Goal: Task Accomplishment & Management: Complete application form

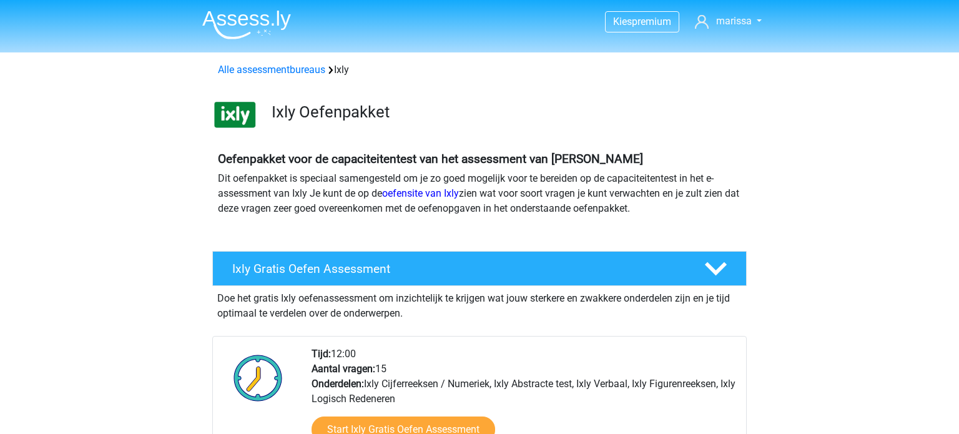
scroll to position [104, 0]
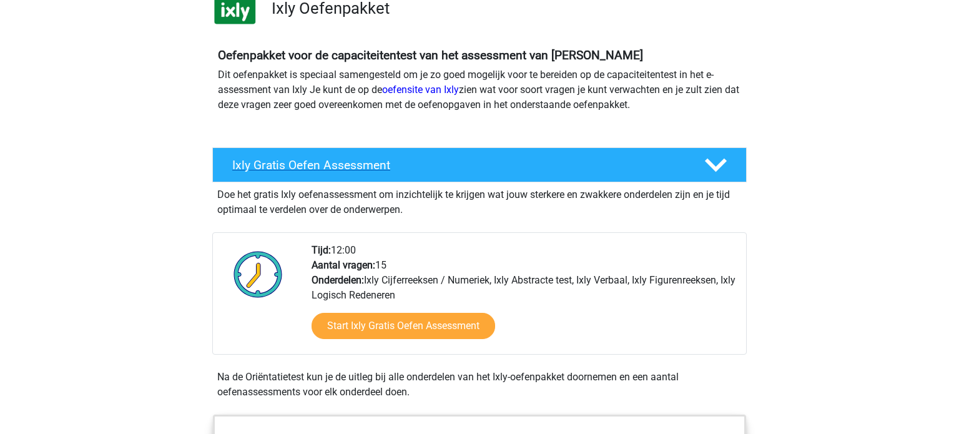
click at [722, 164] on polygon at bounding box center [716, 166] width 22 height 14
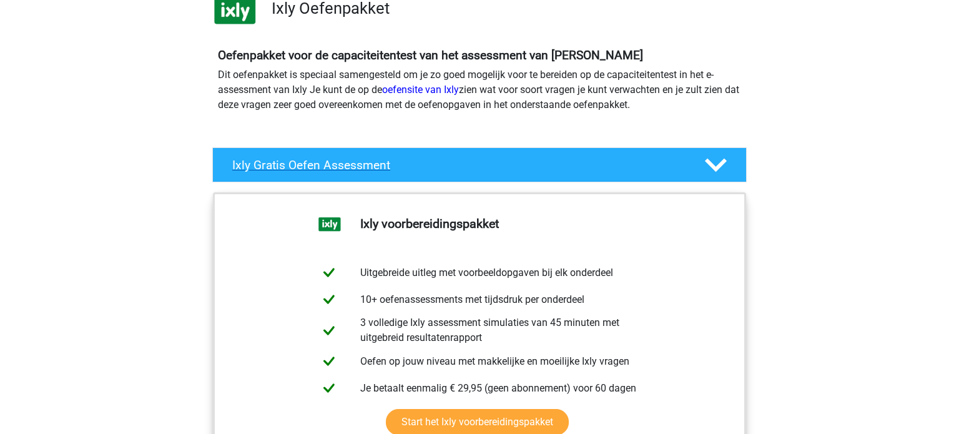
click at [722, 164] on polygon at bounding box center [716, 166] width 22 height 14
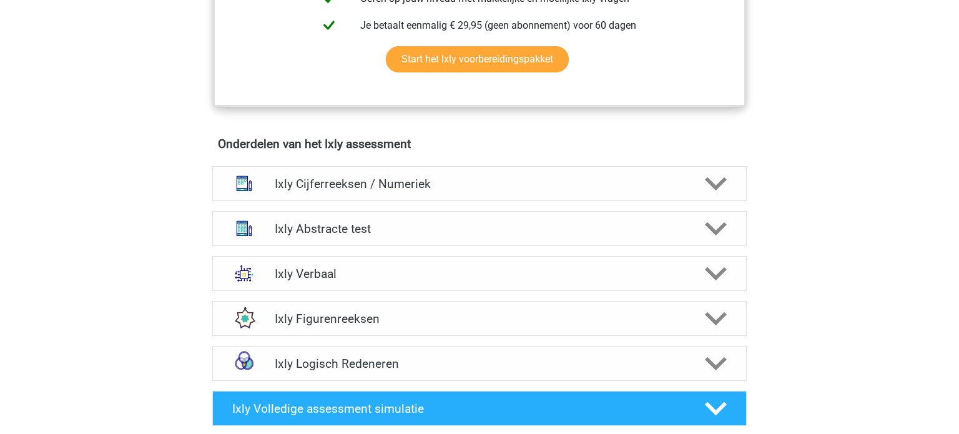
scroll to position [690, 0]
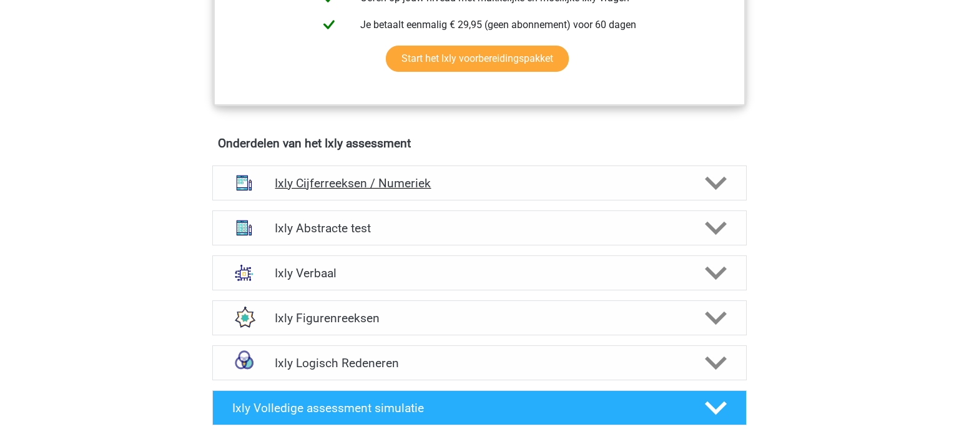
click at [721, 185] on icon at bounding box center [716, 183] width 22 height 22
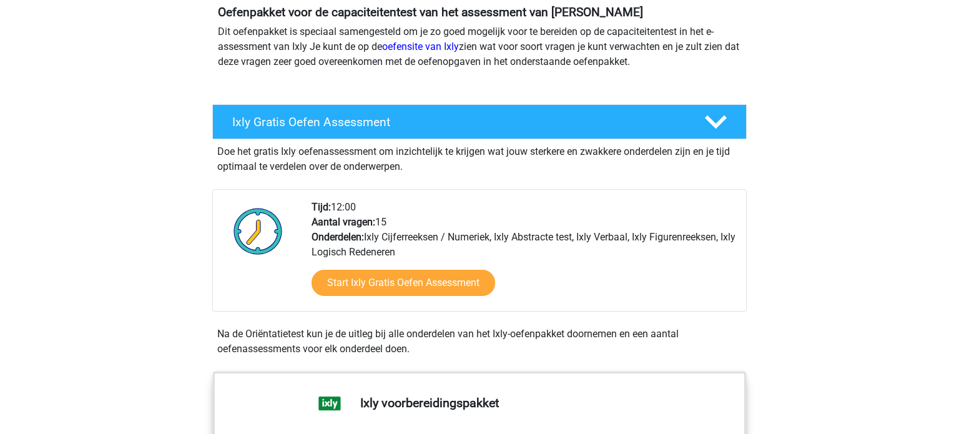
scroll to position [149, 0]
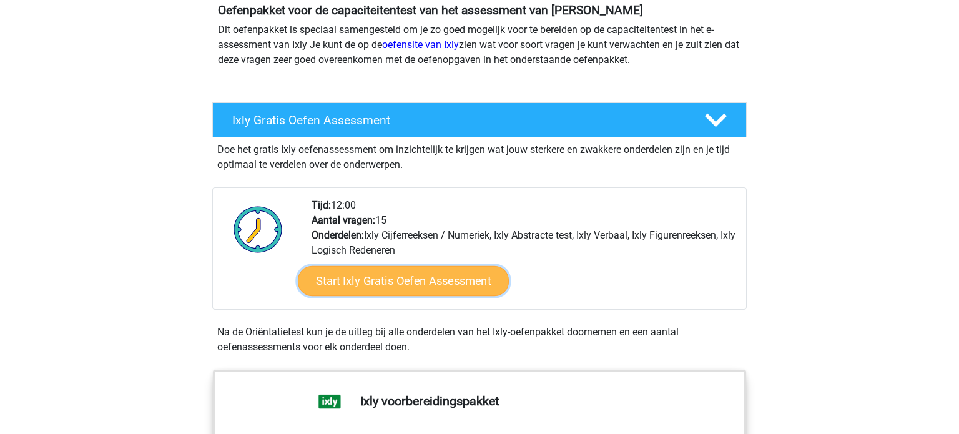
click at [461, 283] on link "Start Ixly Gratis Oefen Assessment" at bounding box center [403, 281] width 211 height 30
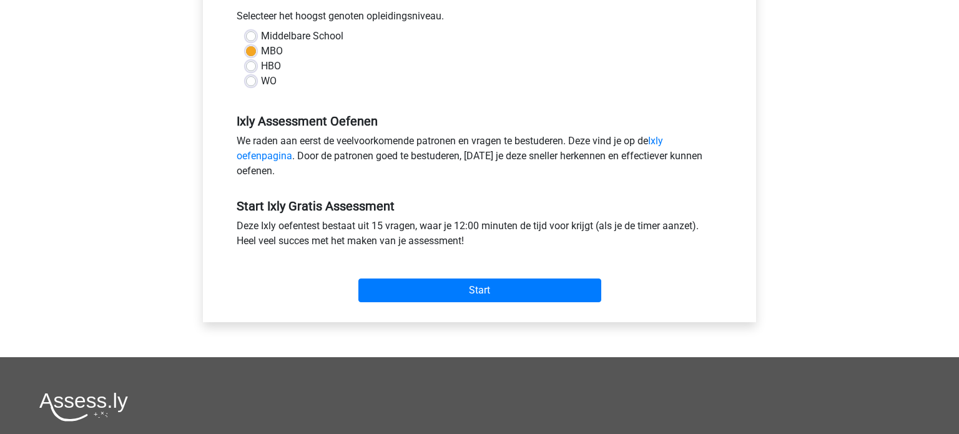
scroll to position [298, 0]
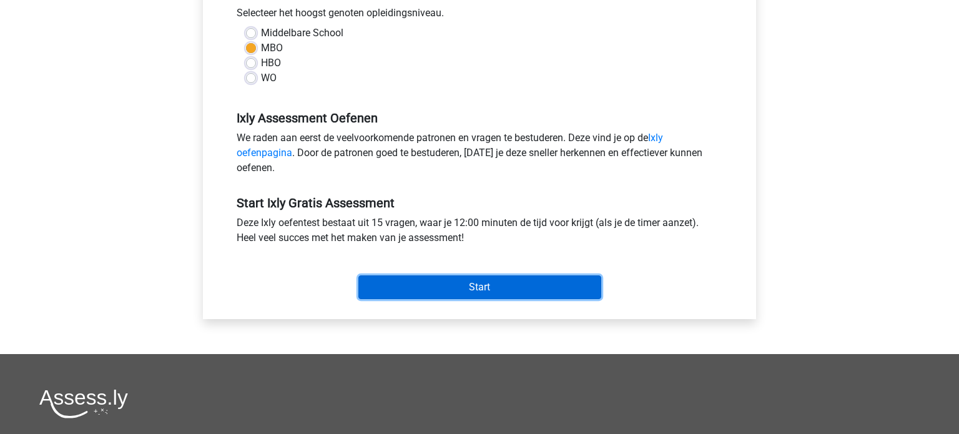
click at [461, 283] on input "Start" at bounding box center [479, 287] width 243 height 24
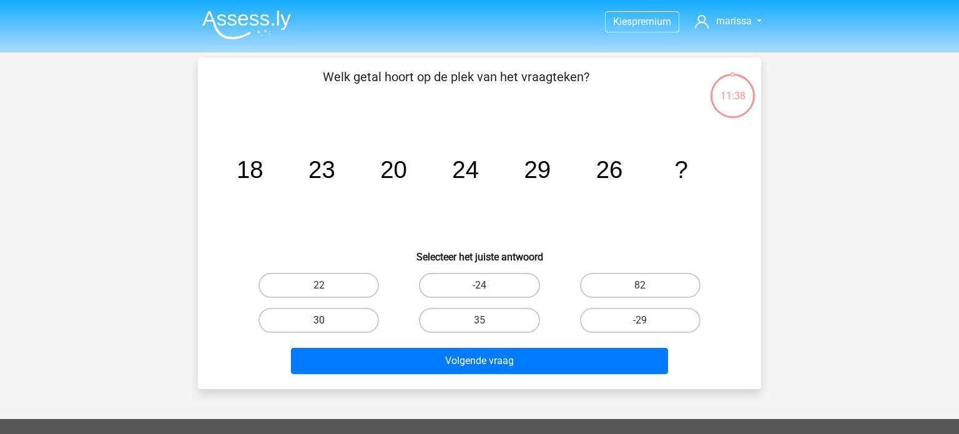
click at [340, 319] on label "30" at bounding box center [319, 320] width 121 height 25
click at [327, 320] on input "30" at bounding box center [323, 324] width 8 height 8
radio input "true"
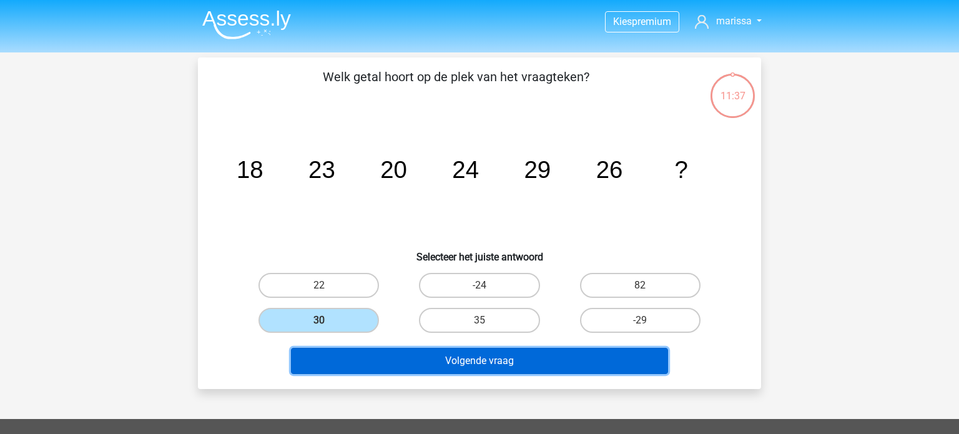
click at [407, 369] on button "Volgende vraag" at bounding box center [480, 361] width 378 height 26
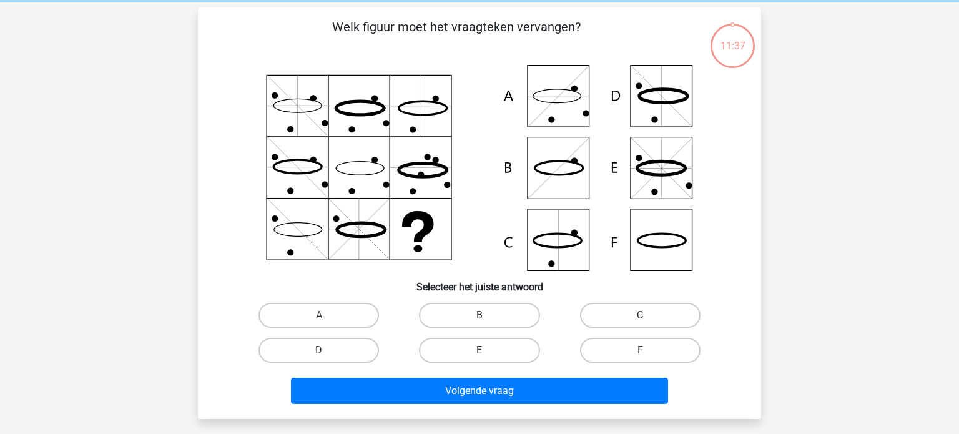
scroll to position [57, 0]
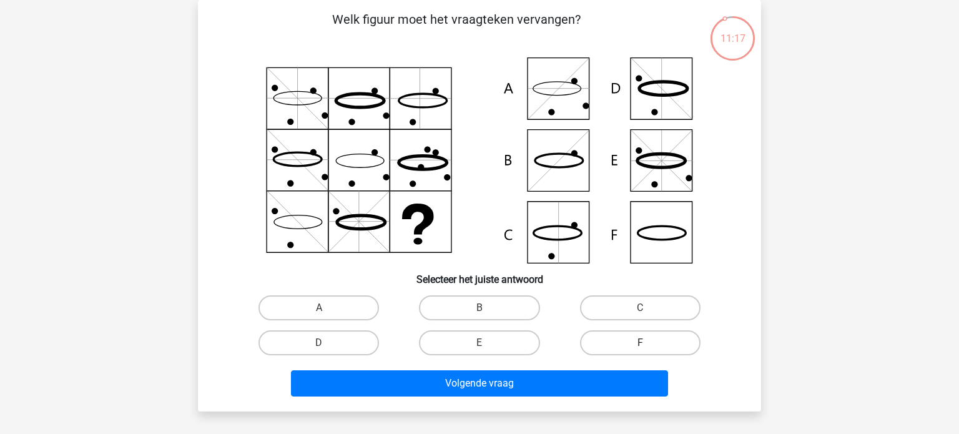
click at [626, 340] on label "F" at bounding box center [640, 342] width 121 height 25
click at [640, 343] on input "F" at bounding box center [644, 347] width 8 height 8
radio input "true"
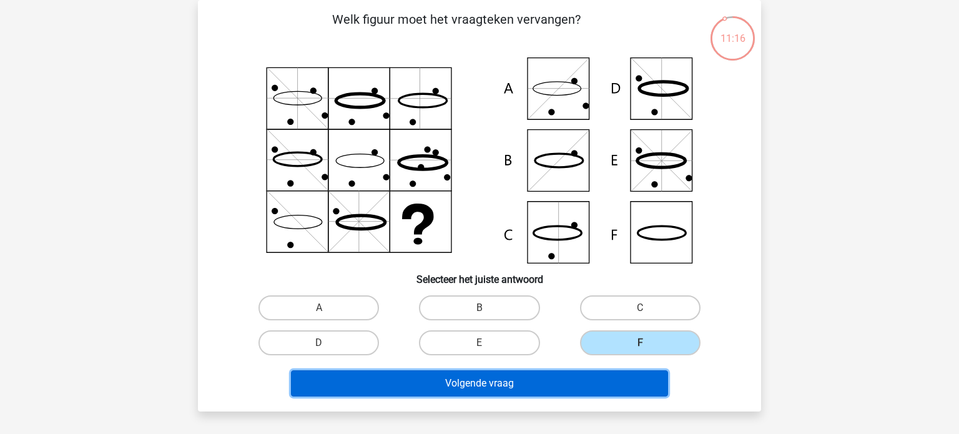
click at [608, 381] on button "Volgende vraag" at bounding box center [480, 383] width 378 height 26
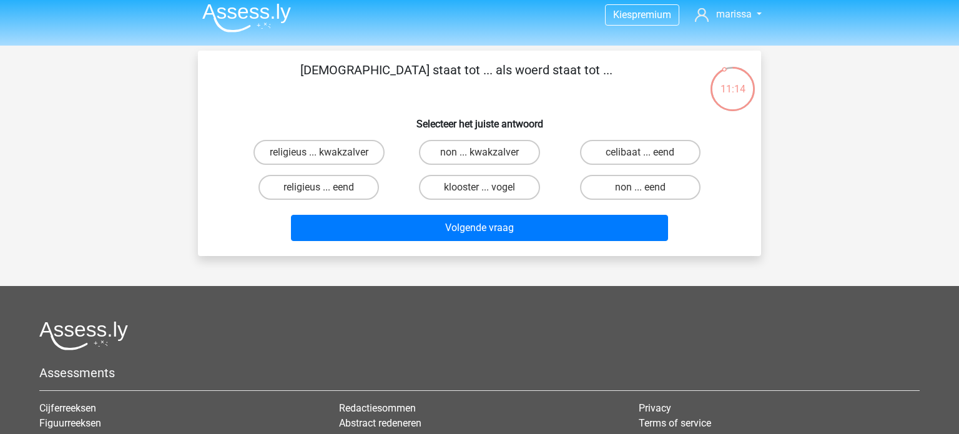
scroll to position [0, 0]
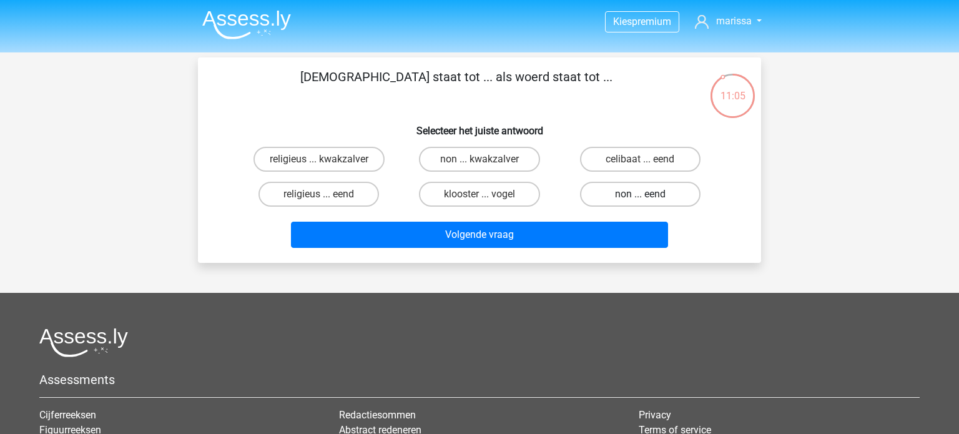
click at [605, 195] on label "non ... eend" at bounding box center [640, 194] width 121 height 25
click at [640, 195] on input "non ... eend" at bounding box center [644, 198] width 8 height 8
radio input "true"
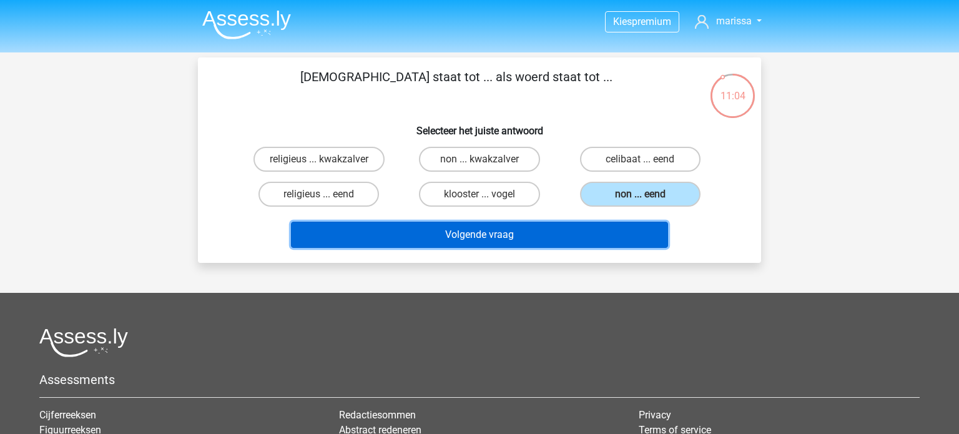
click at [548, 241] on button "Volgende vraag" at bounding box center [480, 235] width 378 height 26
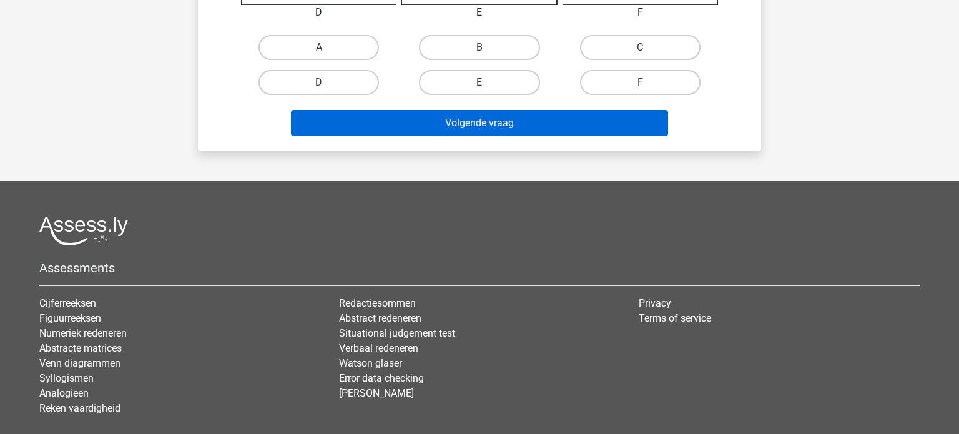
scroll to position [679, 0]
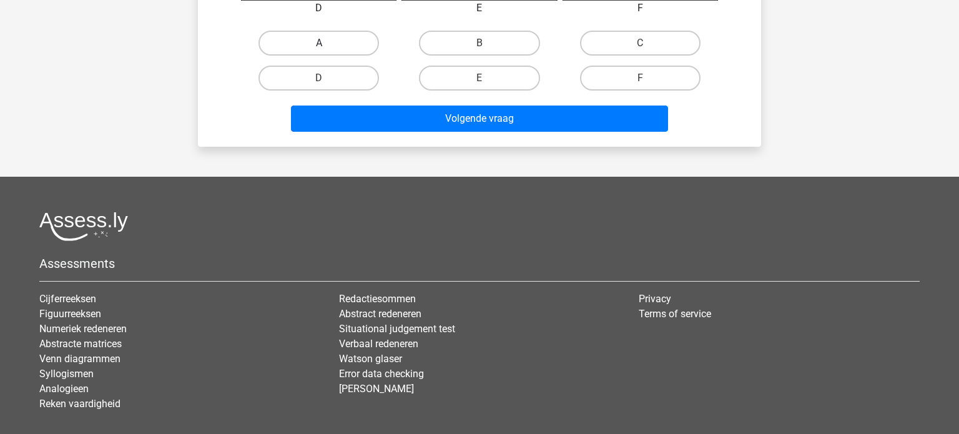
click at [343, 44] on label "A" at bounding box center [319, 43] width 121 height 25
click at [327, 44] on input "A" at bounding box center [323, 47] width 8 height 8
radio input "true"
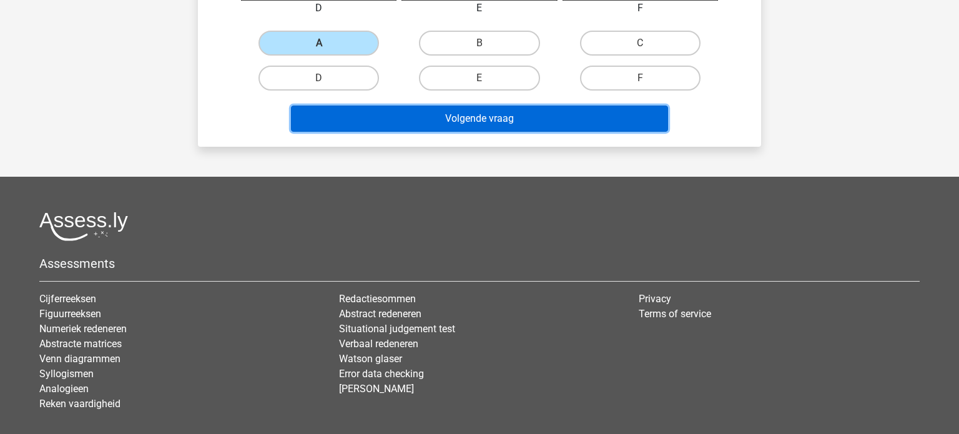
click at [418, 122] on button "Volgende vraag" at bounding box center [480, 119] width 378 height 26
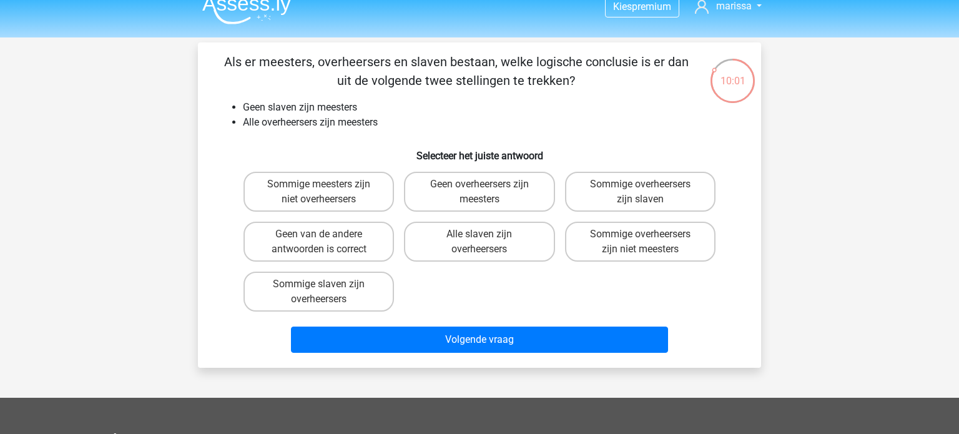
scroll to position [14, 0]
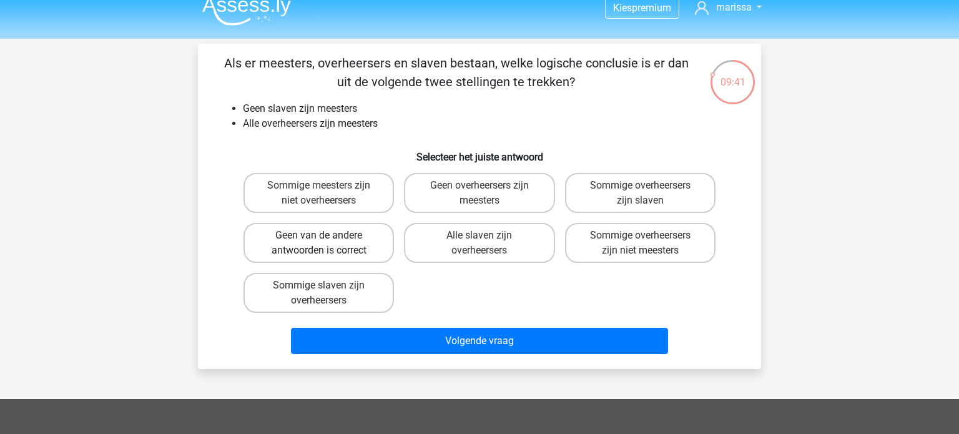
click at [289, 249] on label "Geen van de andere antwoorden is correct" at bounding box center [319, 243] width 151 height 40
click at [319, 244] on input "Geen van de andere antwoorden is correct" at bounding box center [323, 239] width 8 height 8
radio input "true"
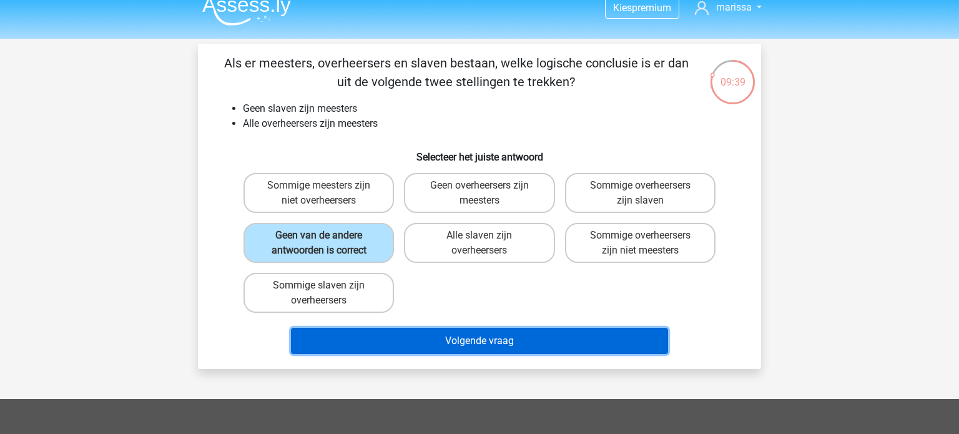
click at [354, 329] on button "Volgende vraag" at bounding box center [480, 341] width 378 height 26
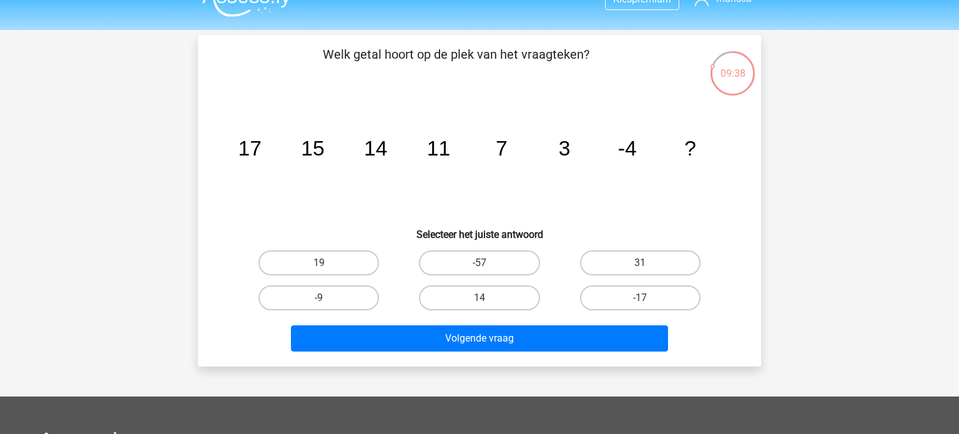
scroll to position [22, 0]
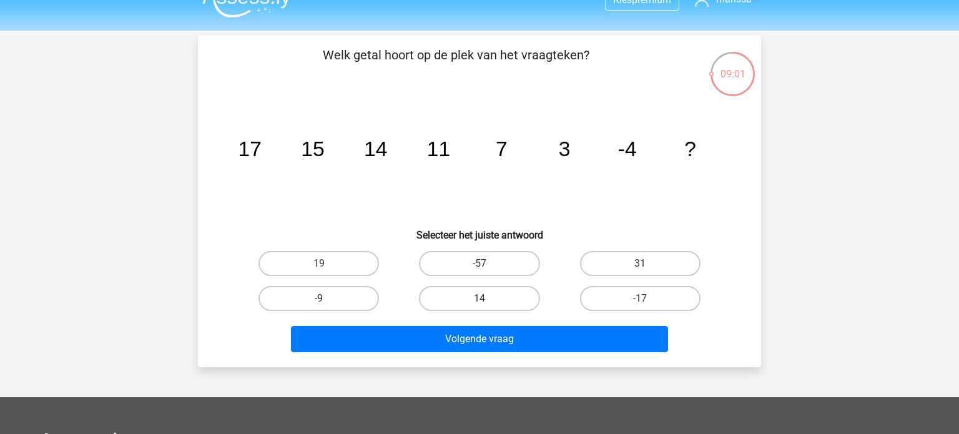
click at [341, 298] on label "-9" at bounding box center [319, 298] width 121 height 25
click at [327, 299] on input "-9" at bounding box center [323, 303] width 8 height 8
radio input "true"
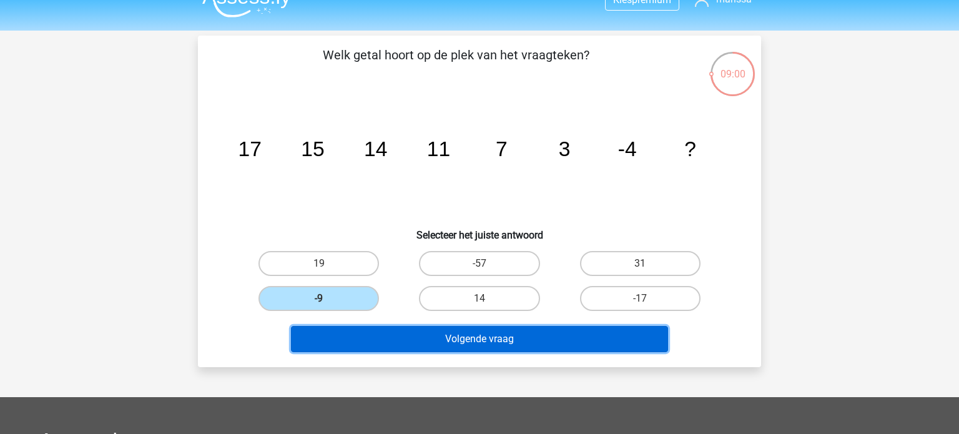
click at [410, 336] on button "Volgende vraag" at bounding box center [480, 339] width 378 height 26
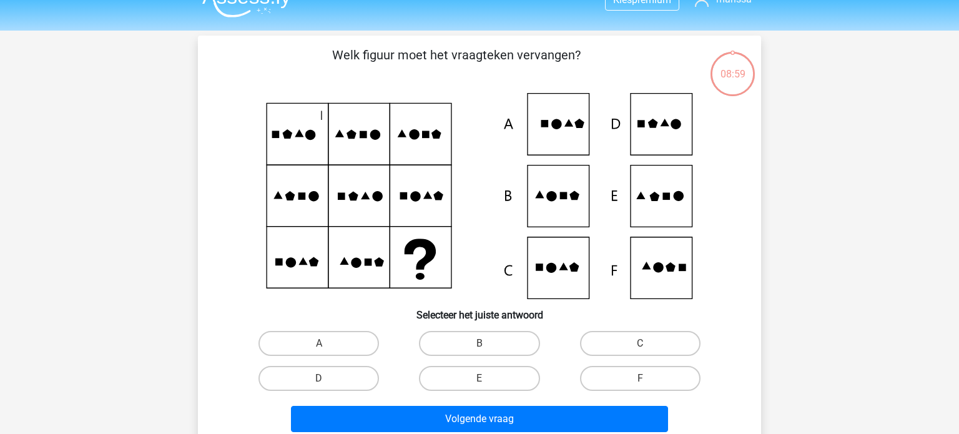
scroll to position [57, 0]
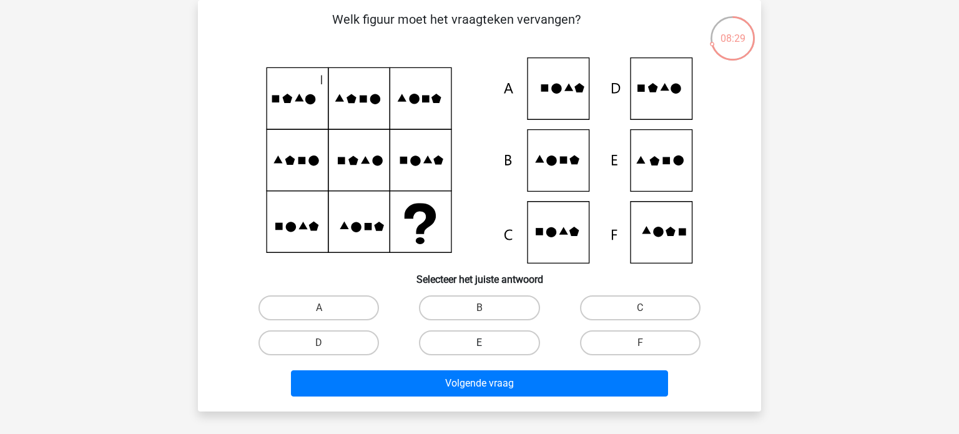
click at [477, 342] on label "E" at bounding box center [479, 342] width 121 height 25
click at [480, 343] on input "E" at bounding box center [484, 347] width 8 height 8
radio input "true"
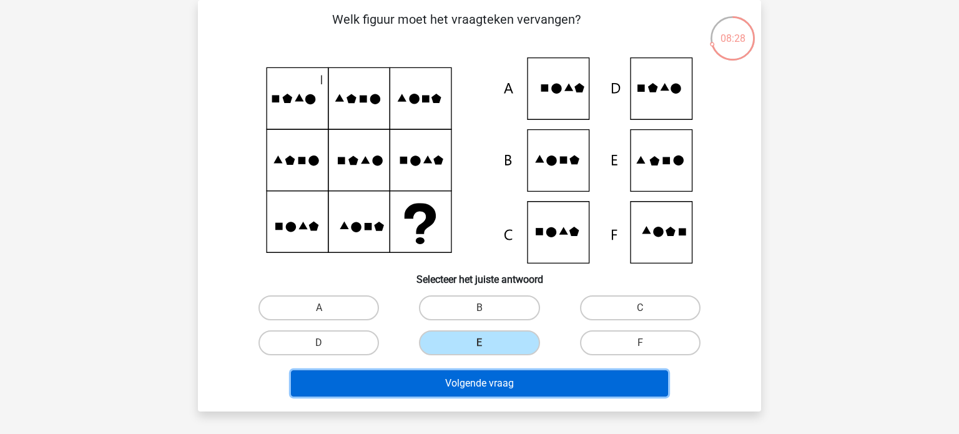
click at [478, 381] on button "Volgende vraag" at bounding box center [480, 383] width 378 height 26
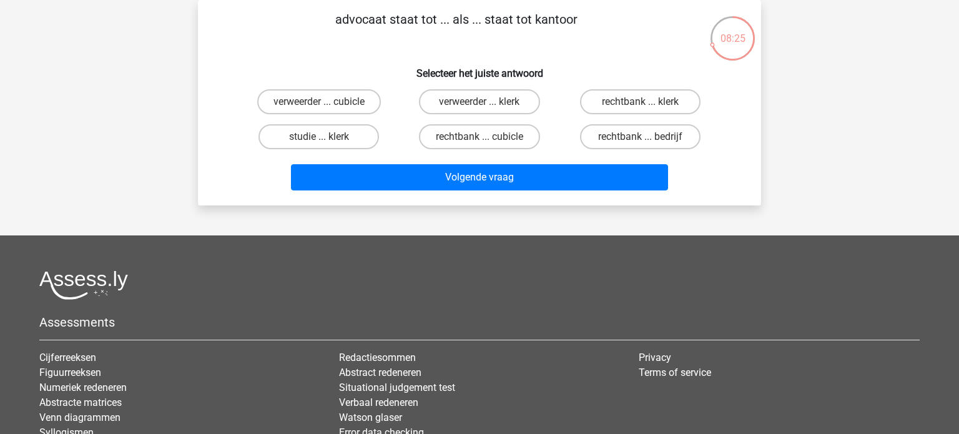
scroll to position [0, 0]
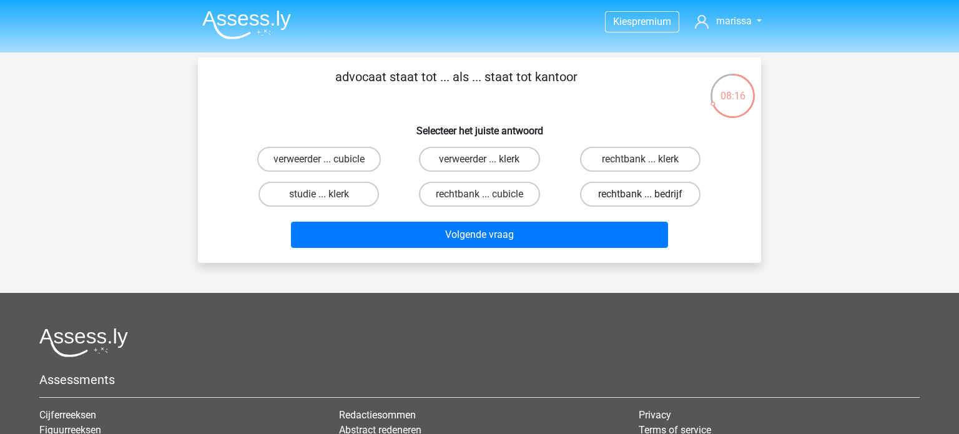
click at [619, 187] on label "rechtbank ... bedrijf" at bounding box center [640, 194] width 121 height 25
click at [640, 194] on input "rechtbank ... bedrijf" at bounding box center [644, 198] width 8 height 8
radio input "true"
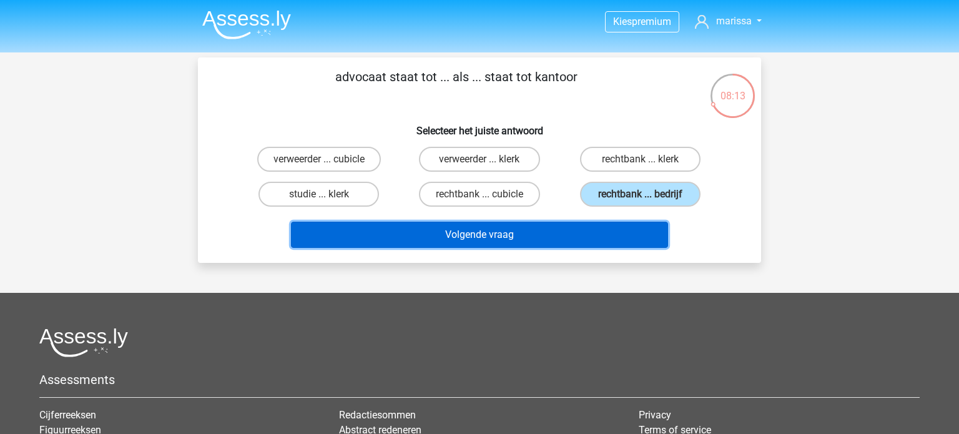
click at [558, 237] on button "Volgende vraag" at bounding box center [480, 235] width 378 height 26
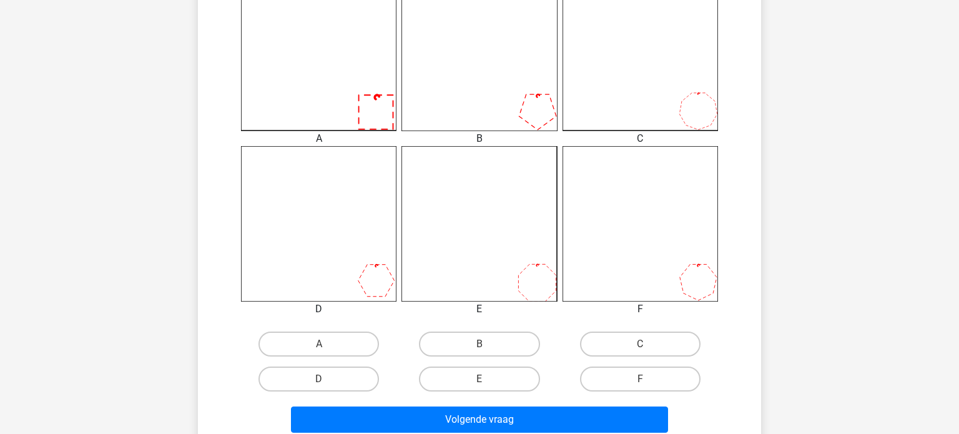
scroll to position [384, 0]
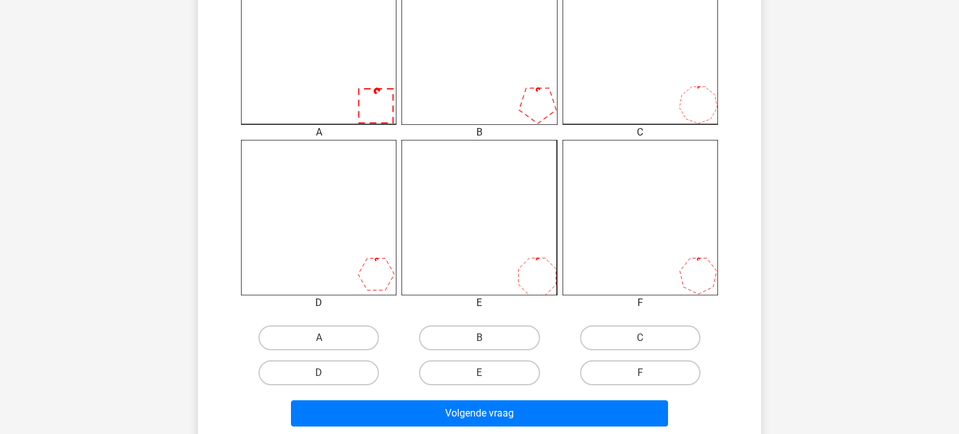
click at [342, 324] on div "A" at bounding box center [319, 337] width 161 height 35
click at [345, 330] on label "A" at bounding box center [319, 337] width 121 height 25
click at [327, 338] on input "A" at bounding box center [323, 342] width 8 height 8
radio input "true"
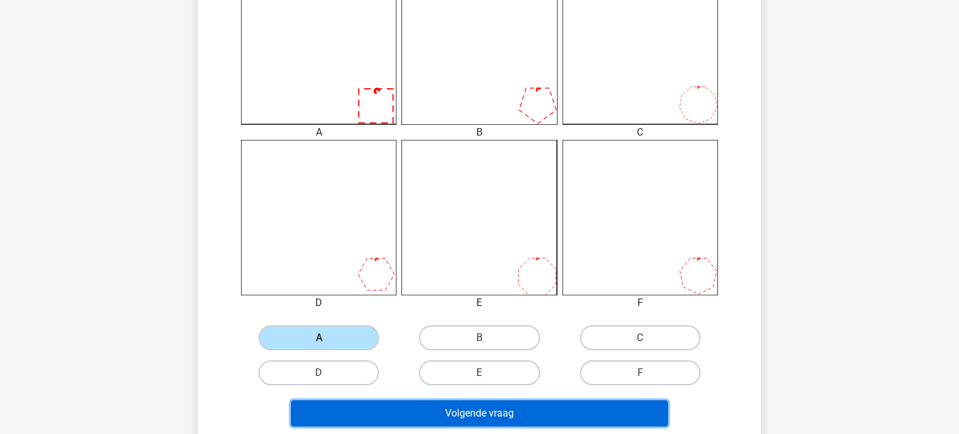
click at [444, 422] on button "Volgende vraag" at bounding box center [480, 413] width 378 height 26
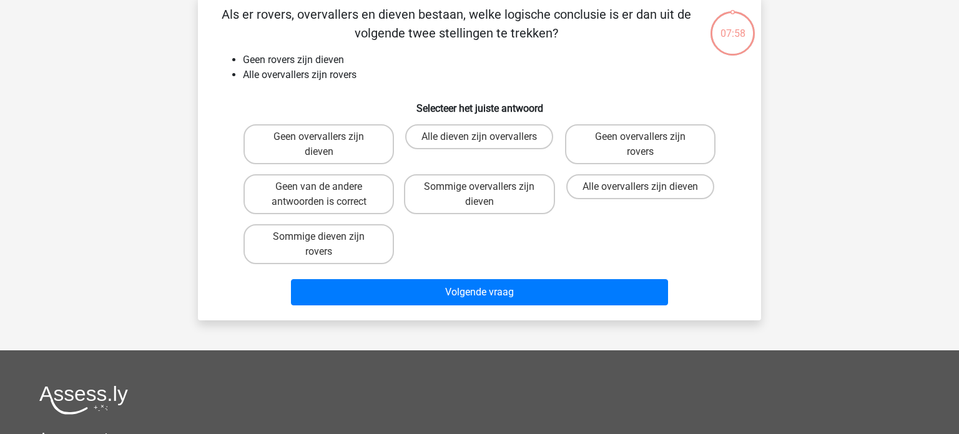
scroll to position [57, 0]
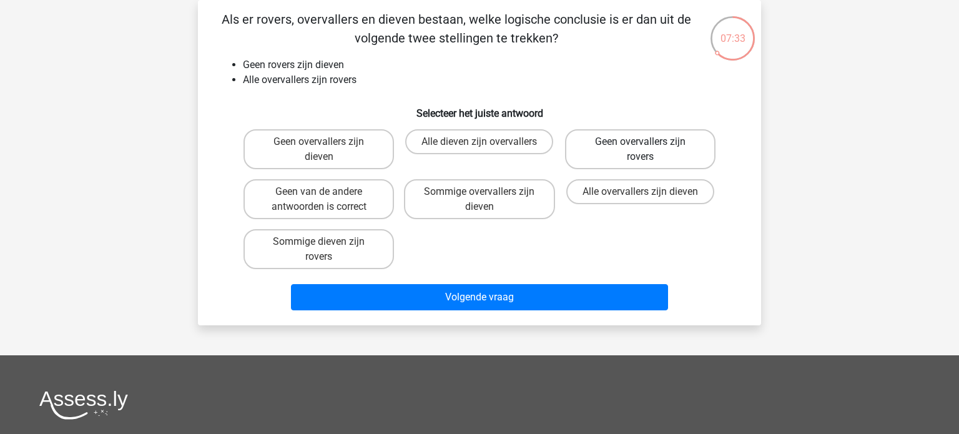
click at [625, 144] on label "Geen overvallers zijn rovers" at bounding box center [640, 149] width 151 height 40
click at [640, 144] on input "Geen overvallers zijn rovers" at bounding box center [644, 146] width 8 height 8
radio input "true"
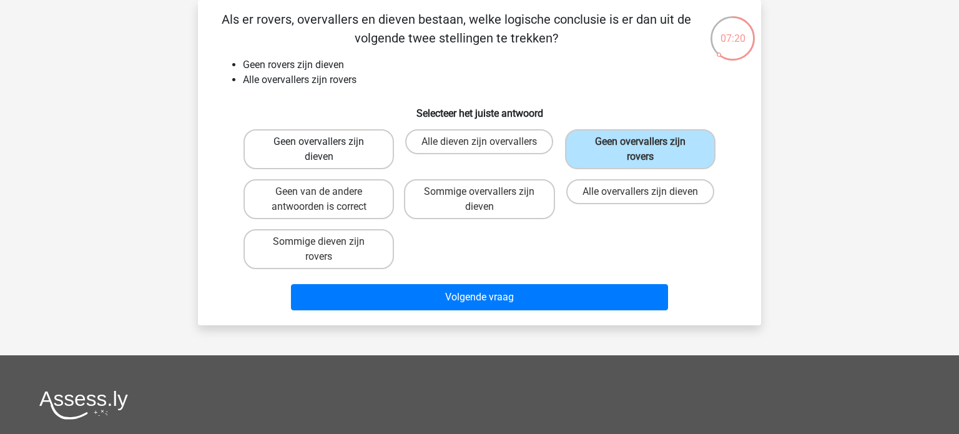
click at [356, 153] on label "Geen overvallers zijn dieven" at bounding box center [319, 149] width 151 height 40
click at [327, 150] on input "Geen overvallers zijn dieven" at bounding box center [323, 146] width 8 height 8
radio input "true"
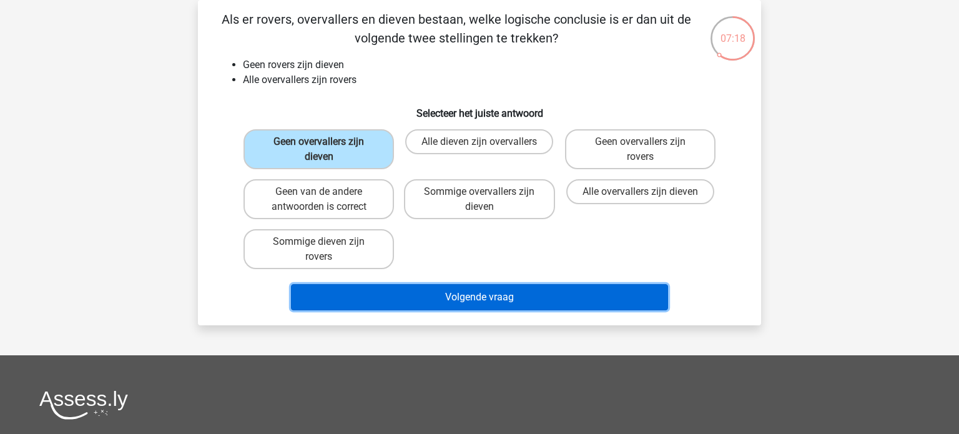
click at [384, 297] on button "Volgende vraag" at bounding box center [480, 297] width 378 height 26
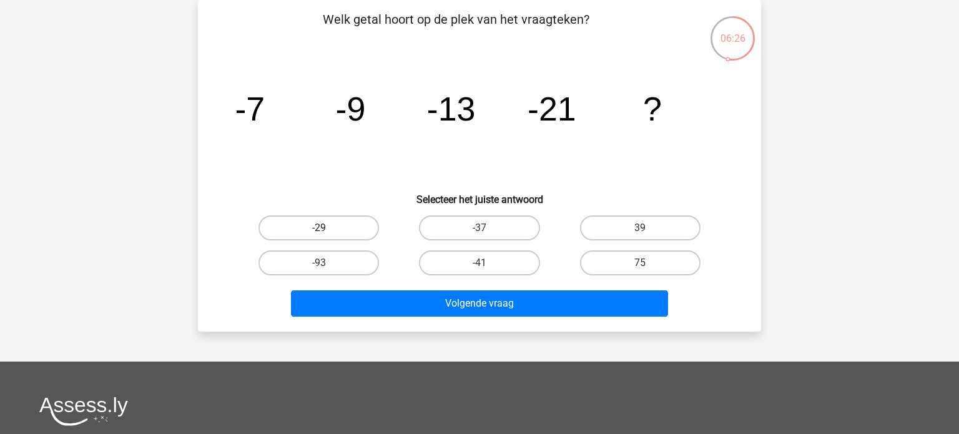
click at [358, 221] on label "-29" at bounding box center [319, 227] width 121 height 25
click at [327, 228] on input "-29" at bounding box center [323, 232] width 8 height 8
radio input "true"
click at [500, 227] on label "-37" at bounding box center [479, 227] width 121 height 25
click at [488, 228] on input "-37" at bounding box center [484, 232] width 8 height 8
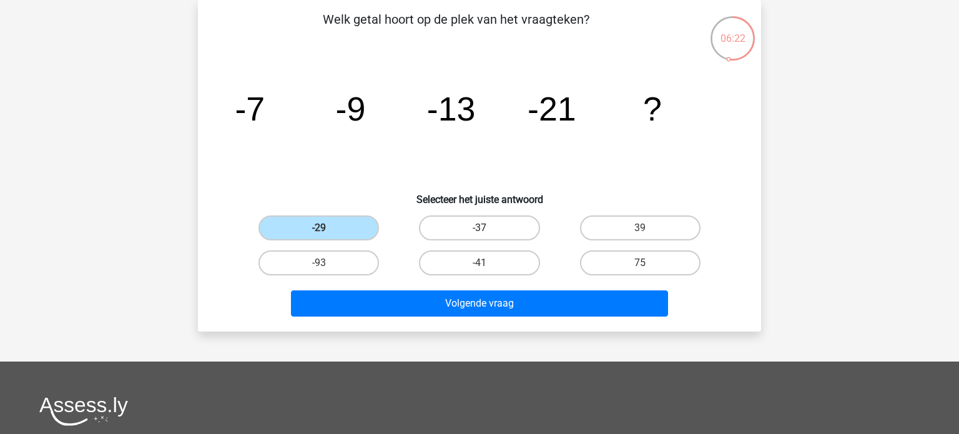
radio input "true"
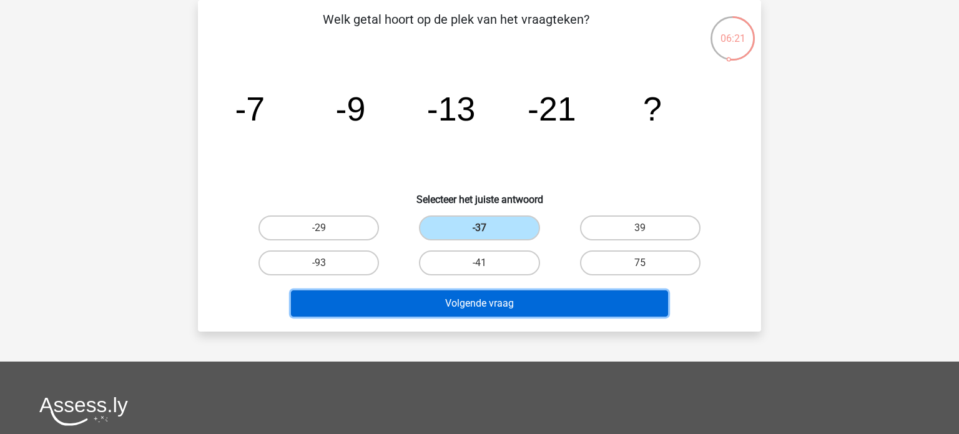
click at [519, 299] on button "Volgende vraag" at bounding box center [480, 303] width 378 height 26
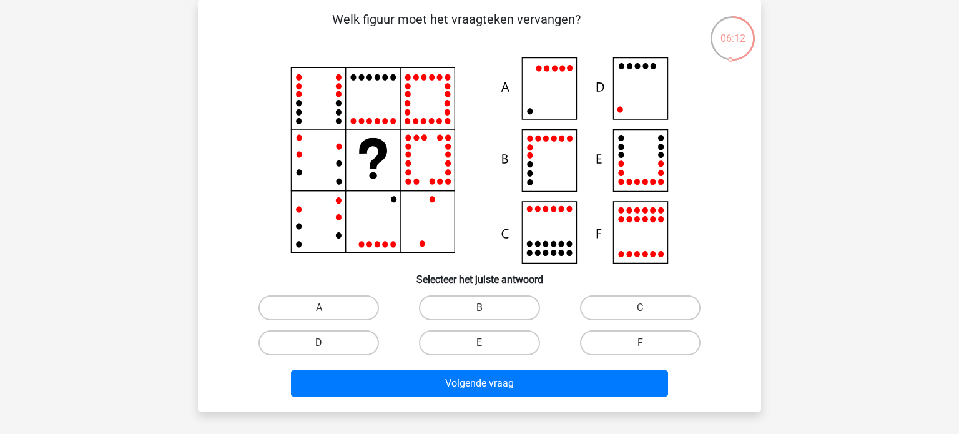
click at [321, 351] on label "D" at bounding box center [319, 342] width 121 height 25
click at [321, 351] on input "D" at bounding box center [323, 347] width 8 height 8
radio input "true"
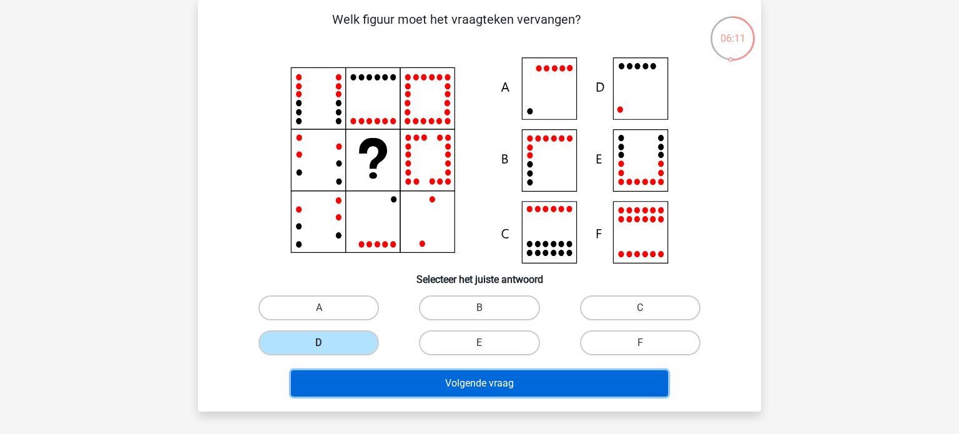
click at [417, 391] on button "Volgende vraag" at bounding box center [480, 383] width 378 height 26
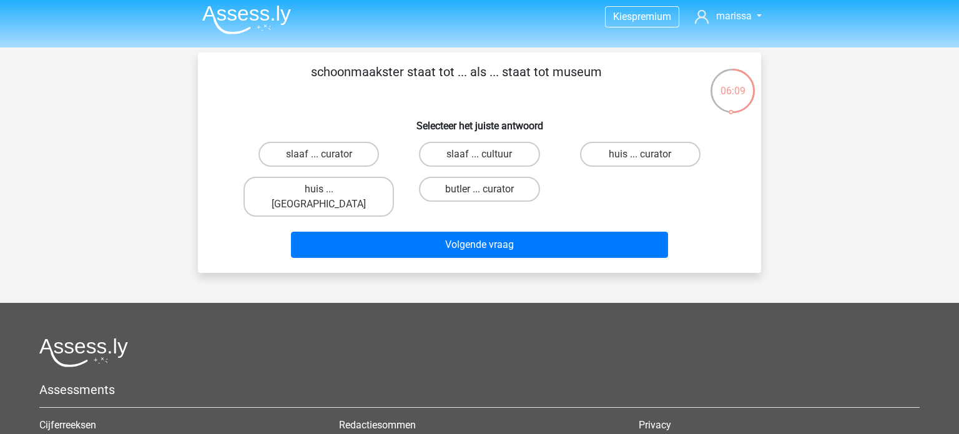
scroll to position [0, 0]
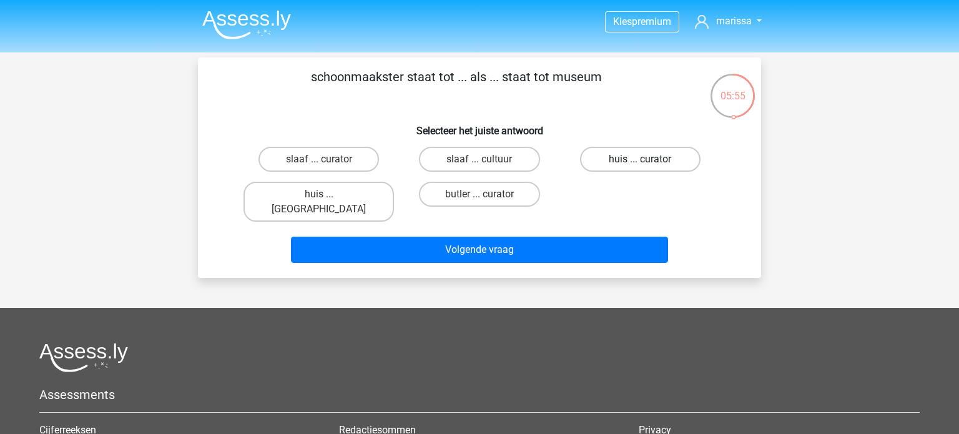
click at [611, 160] on label "huis ... curator" at bounding box center [640, 159] width 121 height 25
click at [640, 160] on input "huis ... curator" at bounding box center [644, 163] width 8 height 8
radio input "true"
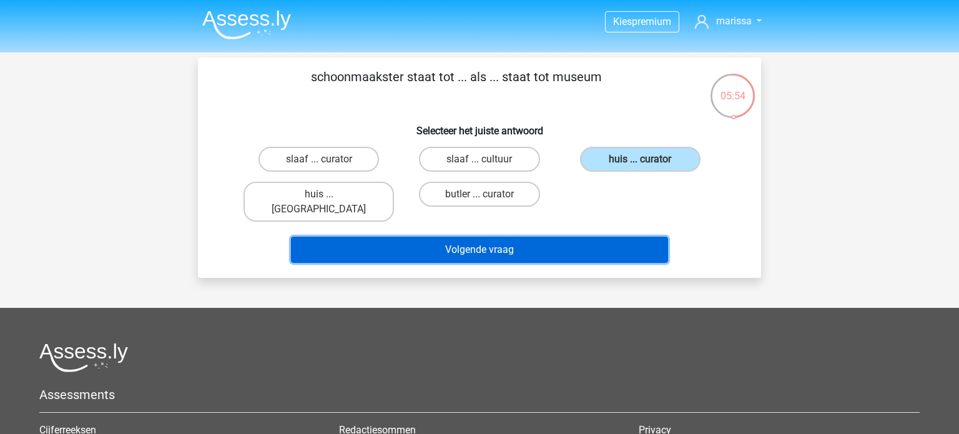
click at [605, 237] on button "Volgende vraag" at bounding box center [480, 250] width 378 height 26
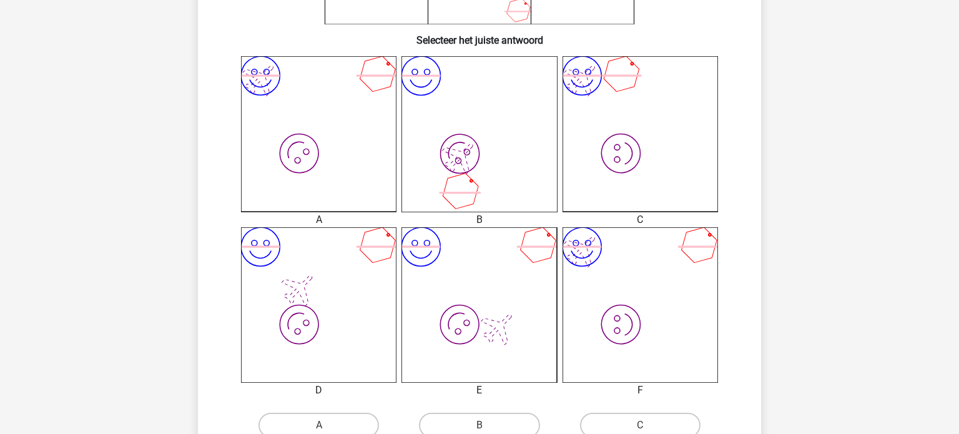
scroll to position [294, 0]
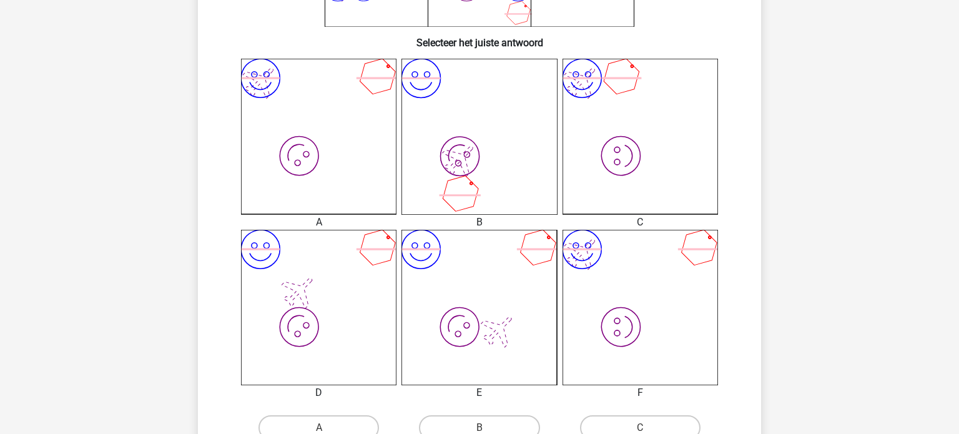
click at [661, 282] on icon "image/svg+xml image/svg+xml" at bounding box center [641, 308] width 156 height 156
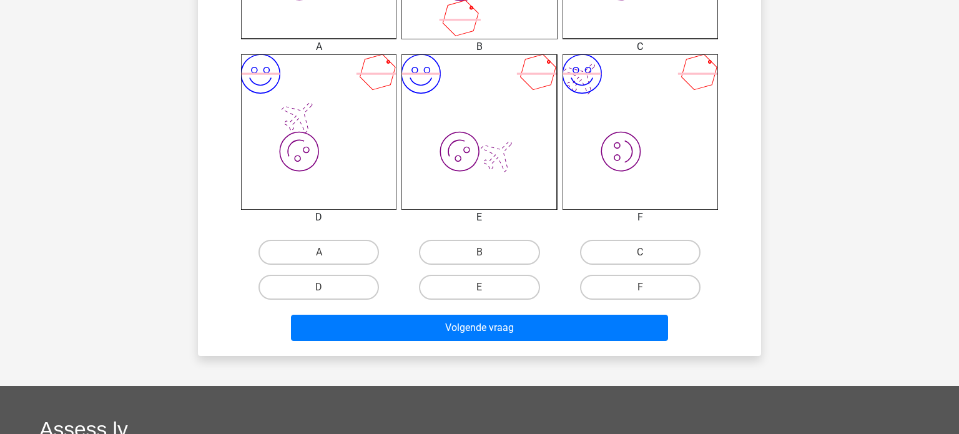
scroll to position [487, 0]
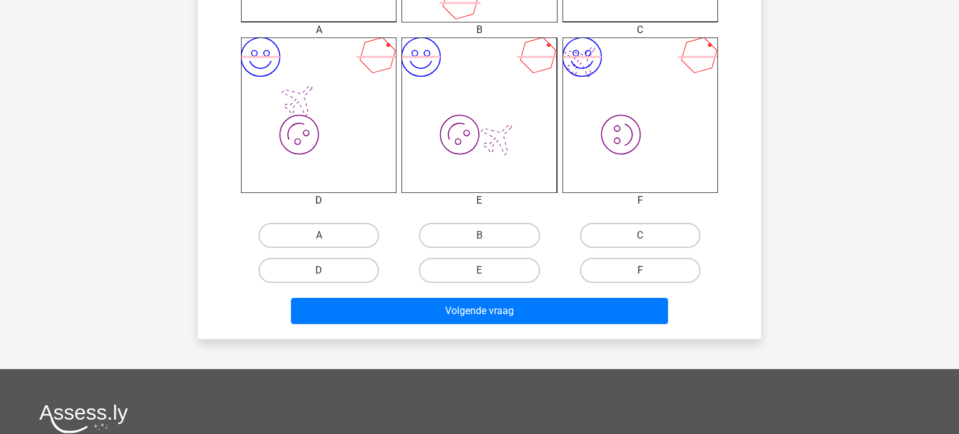
click at [655, 277] on label "F" at bounding box center [640, 270] width 121 height 25
click at [648, 277] on input "F" at bounding box center [644, 274] width 8 height 8
radio input "true"
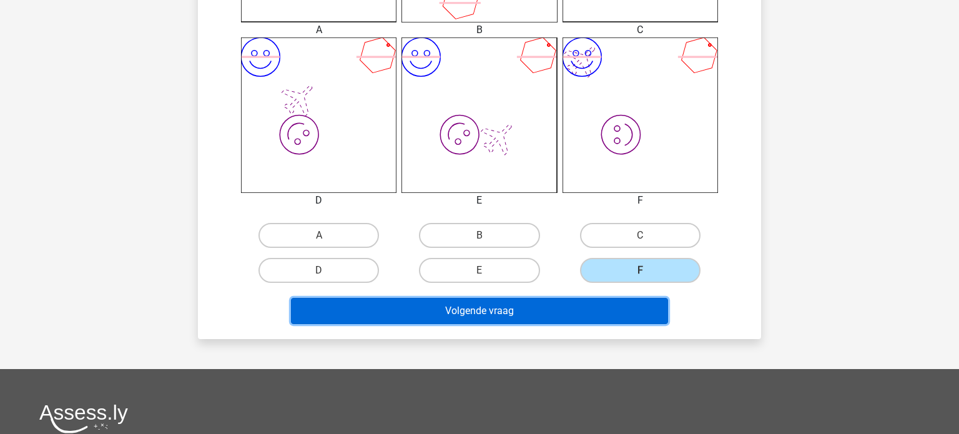
click at [611, 311] on button "Volgende vraag" at bounding box center [480, 311] width 378 height 26
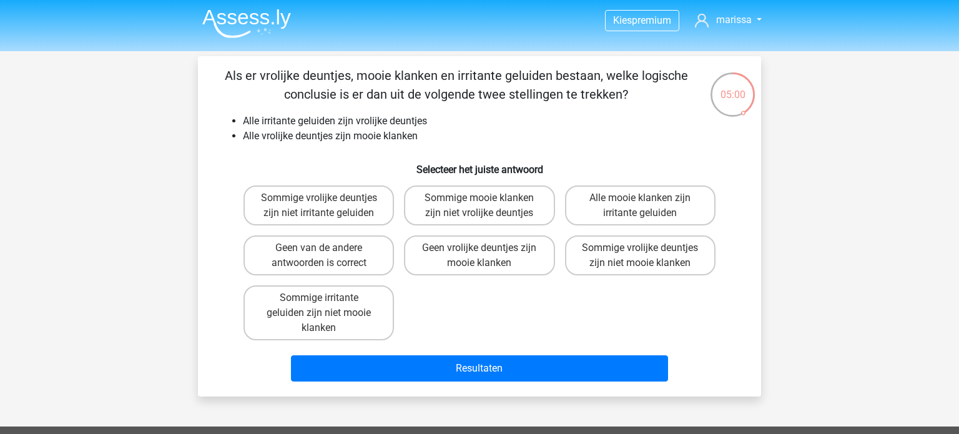
scroll to position [0, 0]
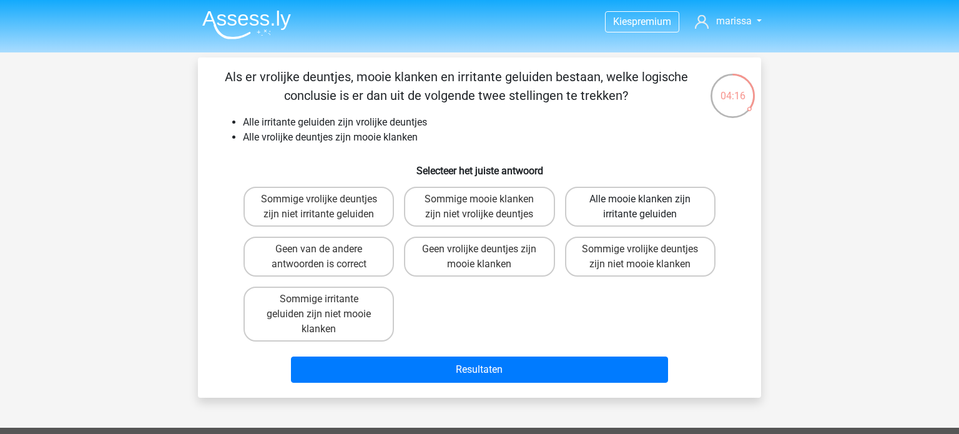
click at [655, 209] on label "Alle mooie klanken zijn irritante geluiden" at bounding box center [640, 207] width 151 height 40
click at [648, 207] on input "Alle mooie klanken zijn irritante geluiden" at bounding box center [644, 203] width 8 height 8
radio input "true"
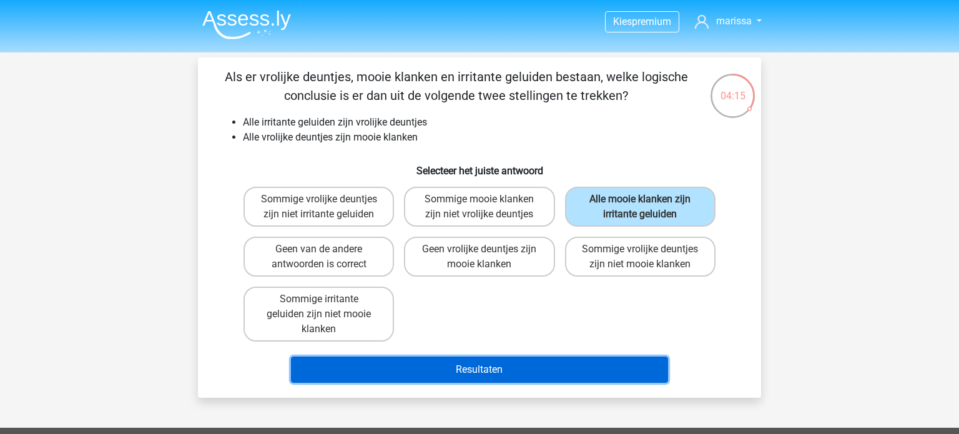
click at [576, 371] on button "Resultaten" at bounding box center [480, 370] width 378 height 26
